Goal: Task Accomplishment & Management: Use online tool/utility

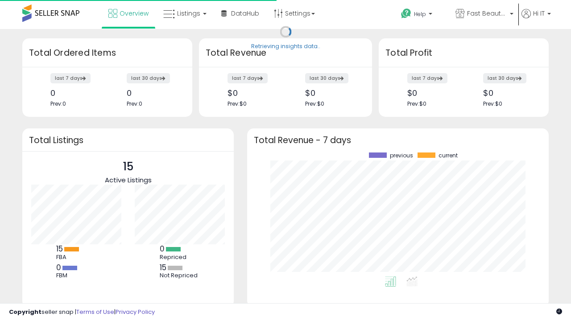
scroll to position [124, 284]
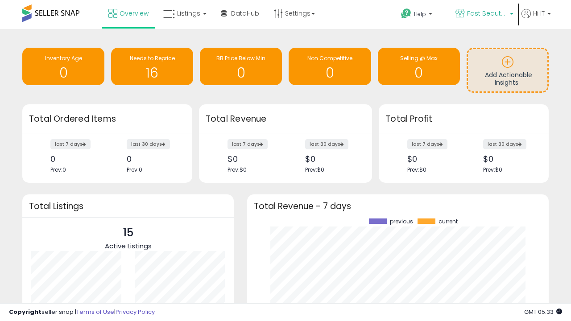
click at [483, 14] on span "Fast Beauty ([GEOGRAPHIC_DATA])" at bounding box center [487, 13] width 40 height 9
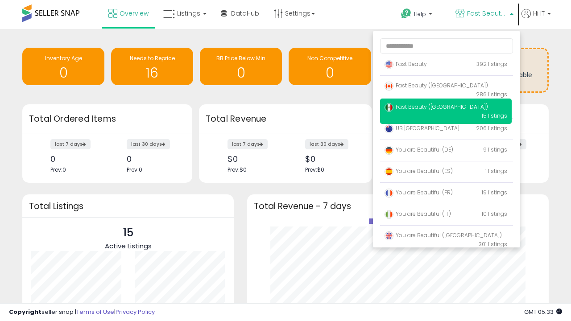
click at [446, 87] on span "Fast Beauty ([GEOGRAPHIC_DATA])" at bounding box center [435, 86] width 103 height 8
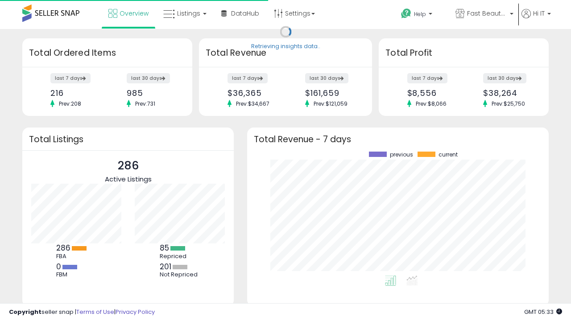
scroll to position [124, 284]
click at [184, 13] on span "Listings" at bounding box center [188, 13] width 23 height 9
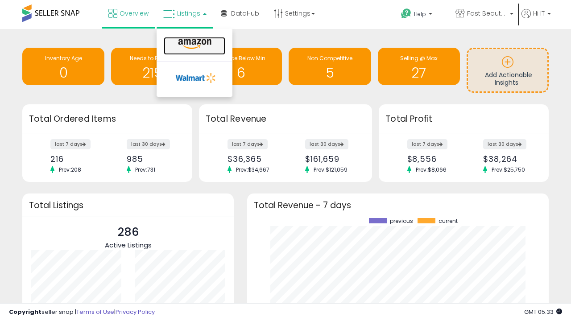
click at [194, 44] on icon at bounding box center [194, 44] width 39 height 12
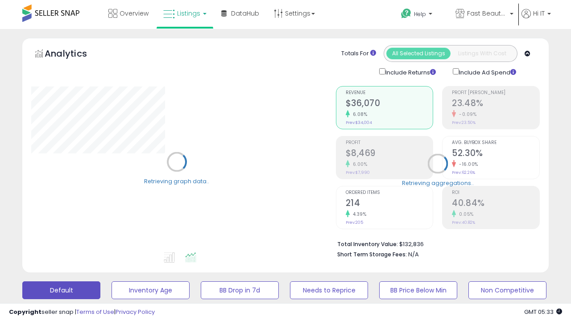
scroll to position [173, 0]
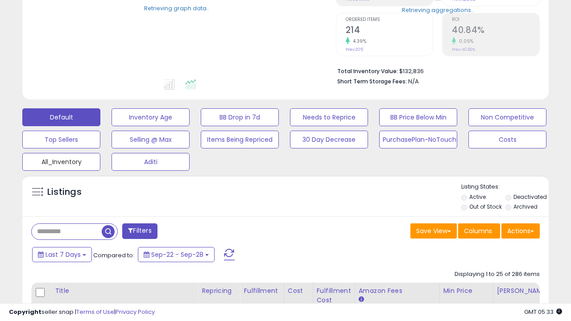
click at [61, 160] on button "All_Inventory" at bounding box center [61, 162] width 78 height 18
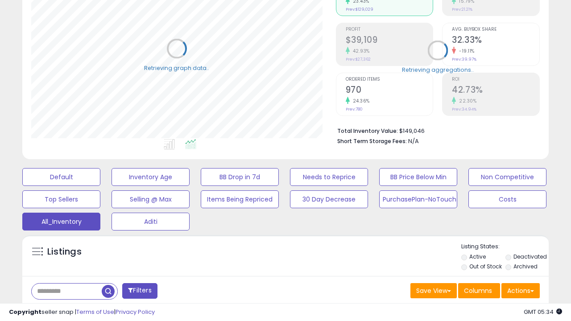
scroll to position [266, 0]
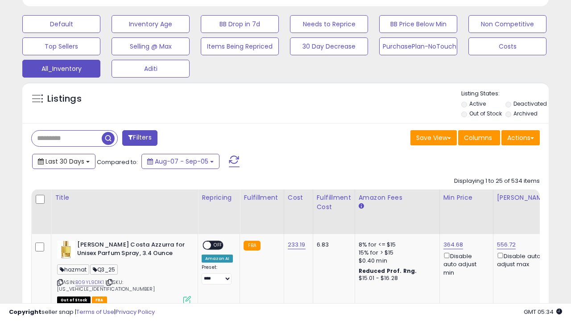
click at [63, 161] on span "Last 30 Days" at bounding box center [64, 161] width 39 height 9
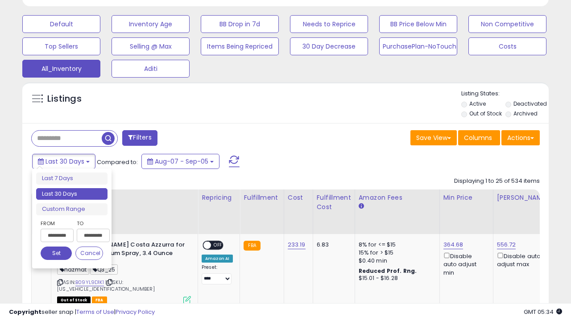
click at [72, 194] on li "Last 30 Days" at bounding box center [71, 194] width 71 height 12
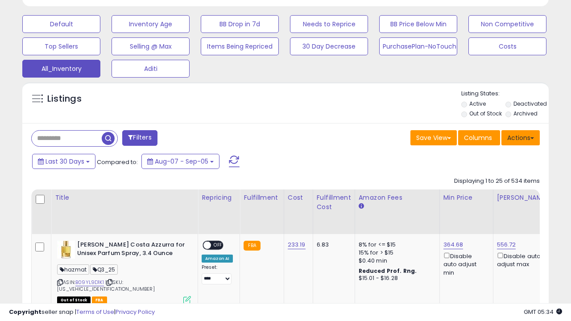
scroll to position [183, 304]
click at [520, 137] on button "Actions" at bounding box center [520, 137] width 38 height 15
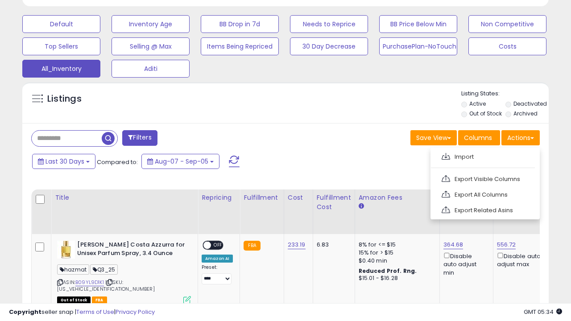
click at [484, 194] on link "Export All Columns" at bounding box center [484, 195] width 98 height 14
